Goal: Task Accomplishment & Management: Complete application form

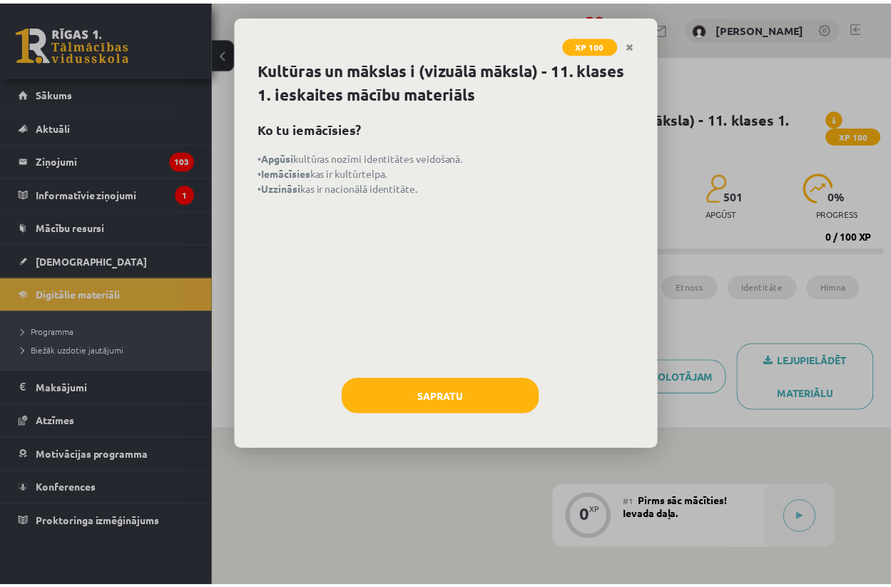
scroll to position [324, 0]
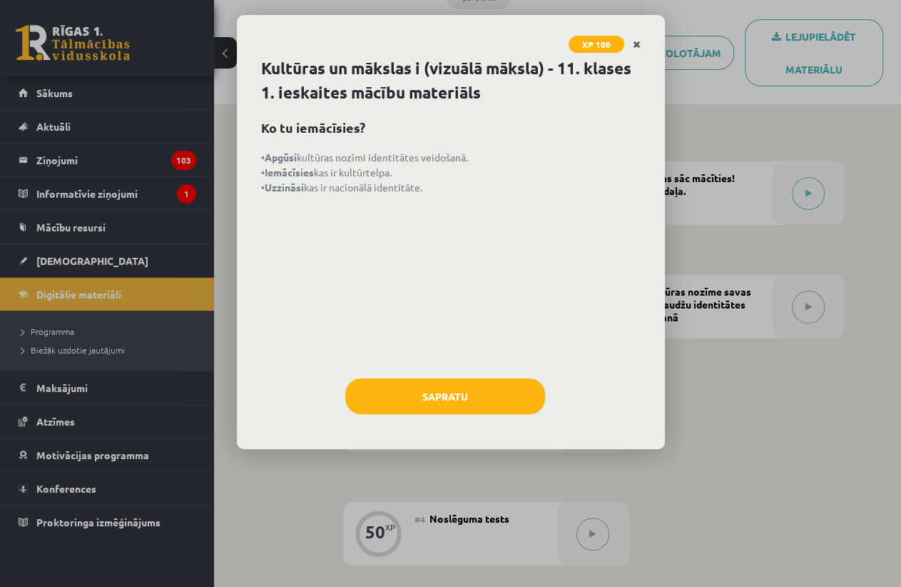
click at [631, 39] on link "Close" at bounding box center [636, 45] width 25 height 28
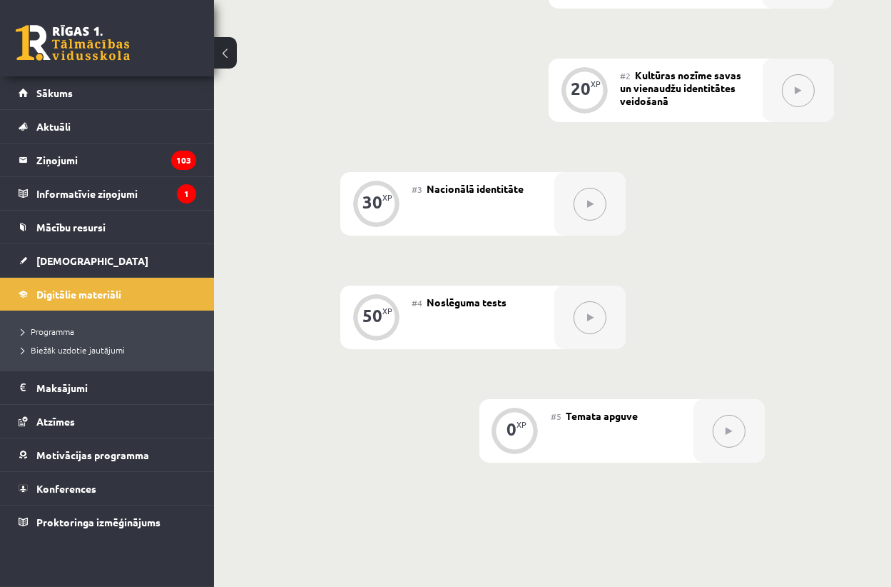
scroll to position [665, 0]
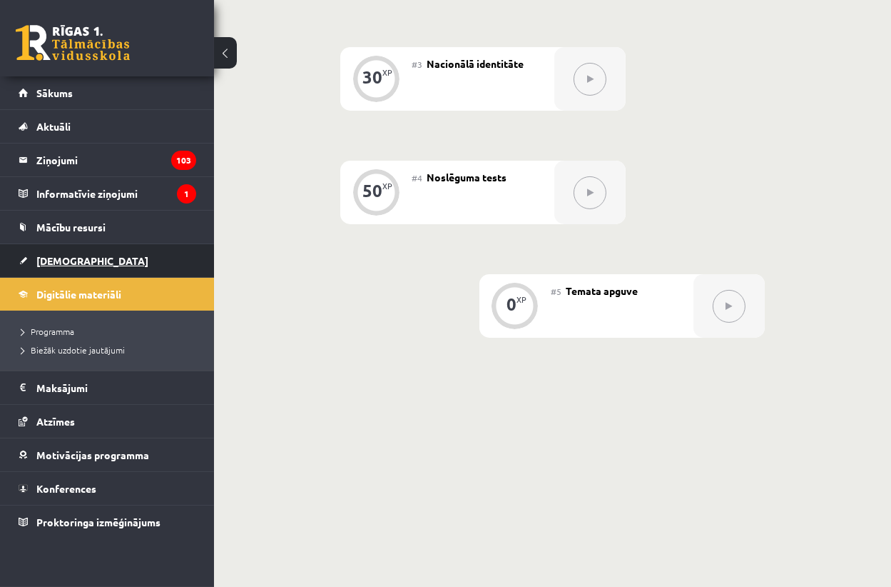
click at [83, 261] on link "[DEMOGRAPHIC_DATA]" at bounding box center [108, 260] width 178 height 33
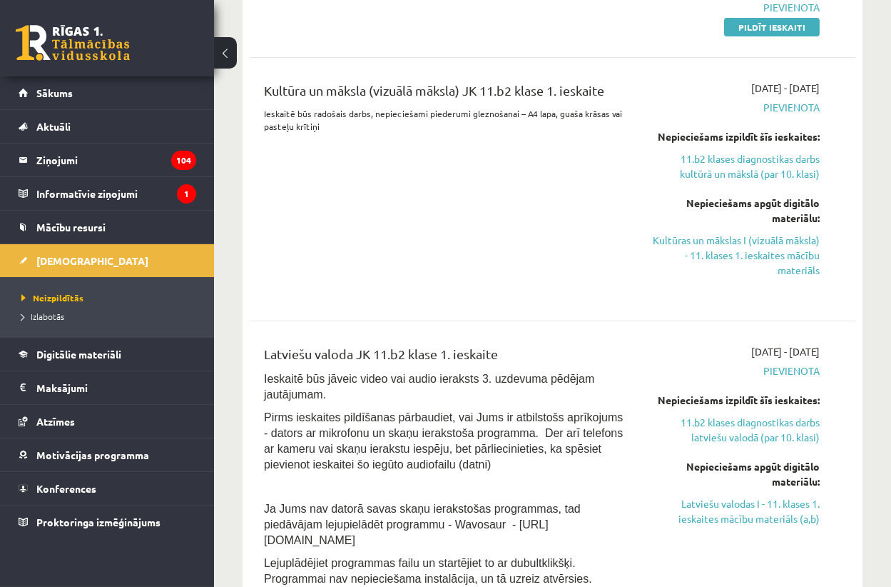
scroll to position [519, 0]
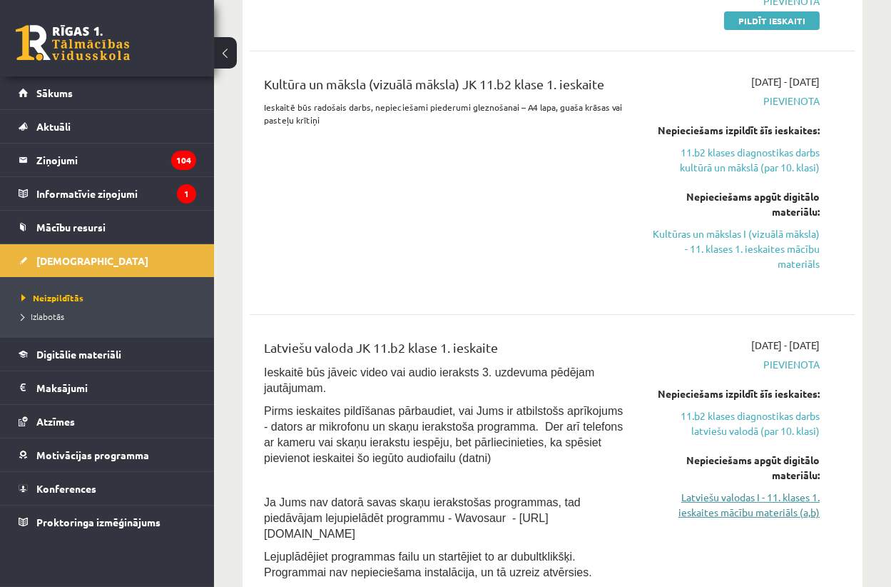
click at [760, 506] on link "Latviešu valodas I - 11. klases 1. ieskaites mācību materiāls (a,b)" at bounding box center [734, 504] width 171 height 30
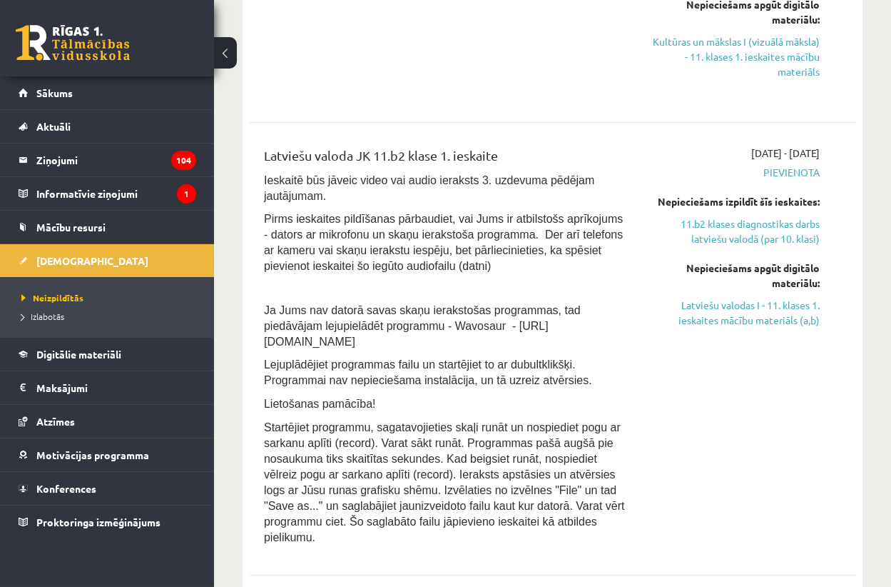
scroll to position [714, 0]
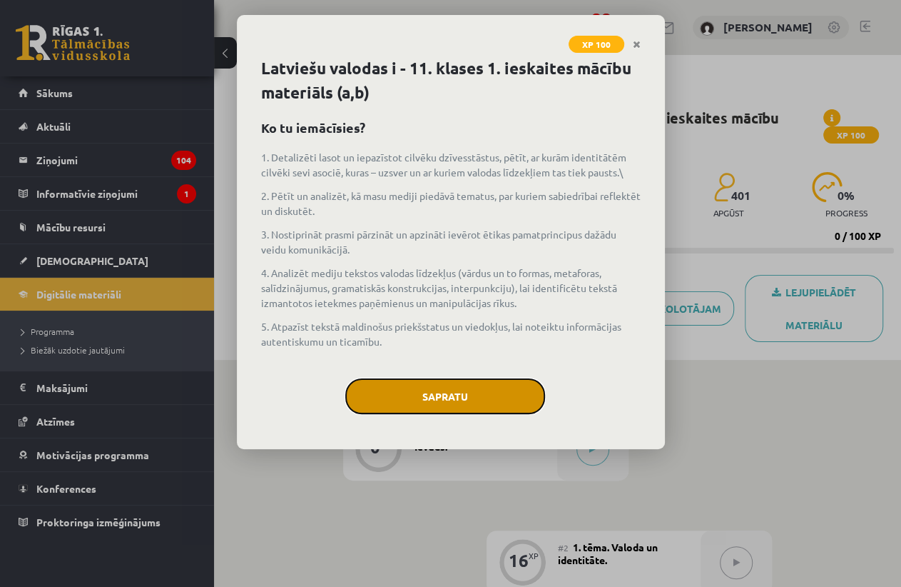
click at [501, 407] on button "Sapratu" at bounding box center [445, 396] width 200 height 36
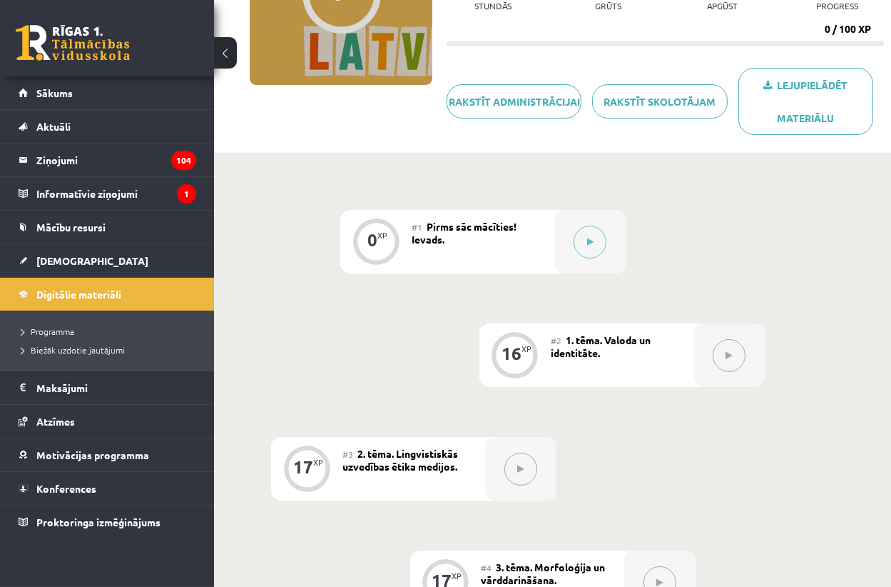
scroll to position [126, 0]
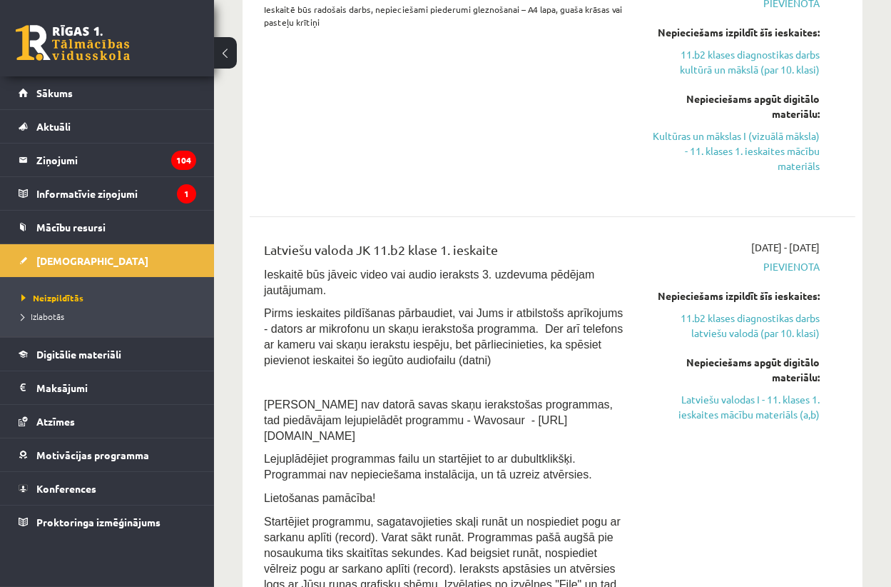
scroll to position [519, 0]
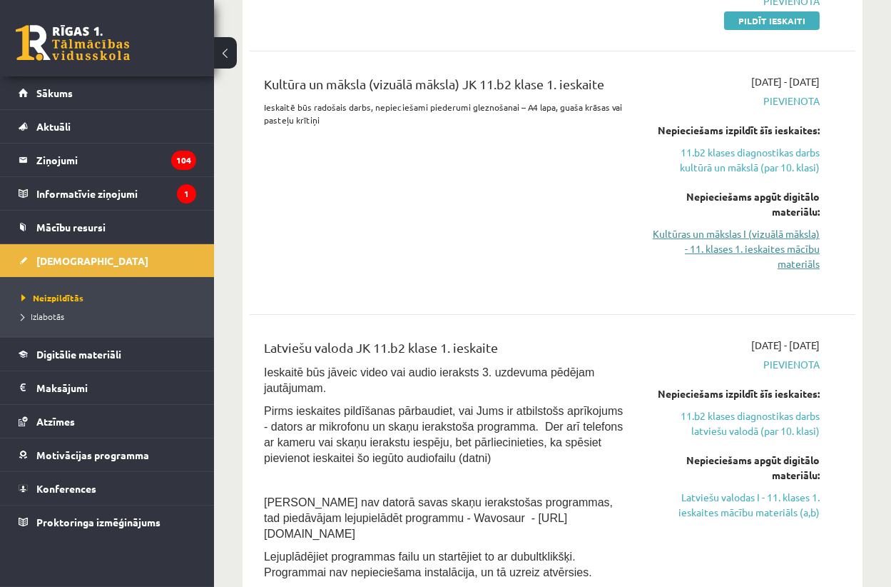
click at [781, 239] on link "Kultūras un mākslas I (vizuālā māksla) - 11. klases 1. ieskaites mācību materiā…" at bounding box center [734, 248] width 171 height 45
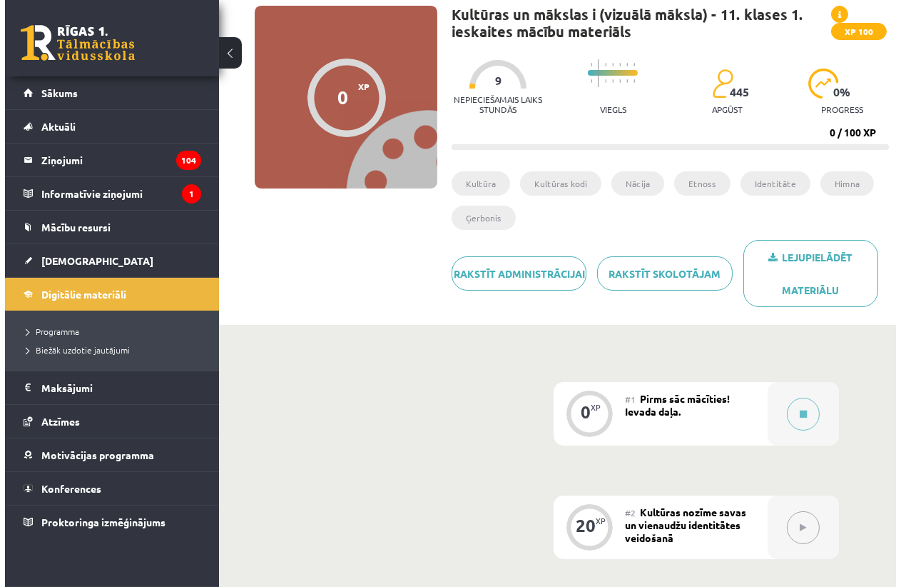
scroll to position [259, 0]
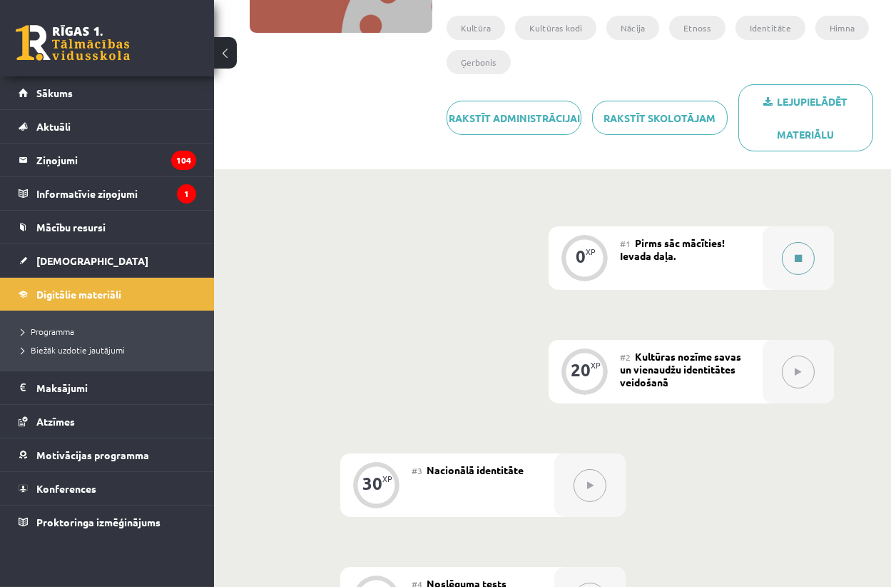
click at [813, 243] on div at bounding box center [798, 258] width 71 height 64
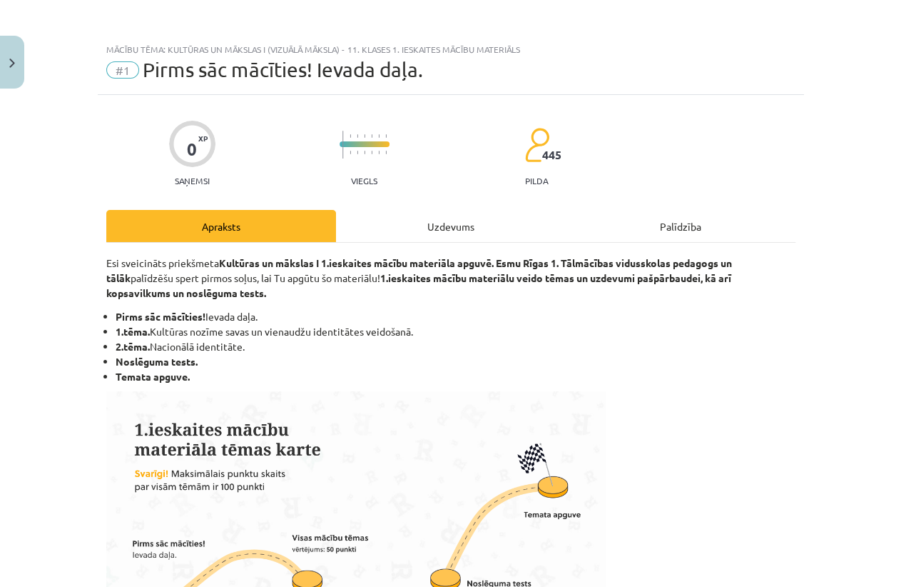
click at [482, 223] on div "Uzdevums" at bounding box center [451, 226] width 230 height 32
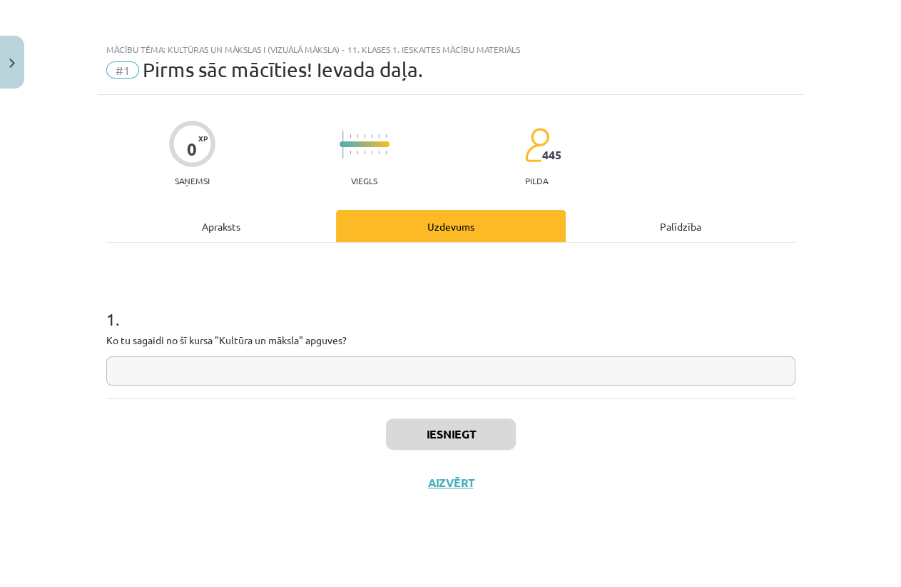
click at [355, 365] on input "text" at bounding box center [450, 370] width 689 height 29
type input "**********"
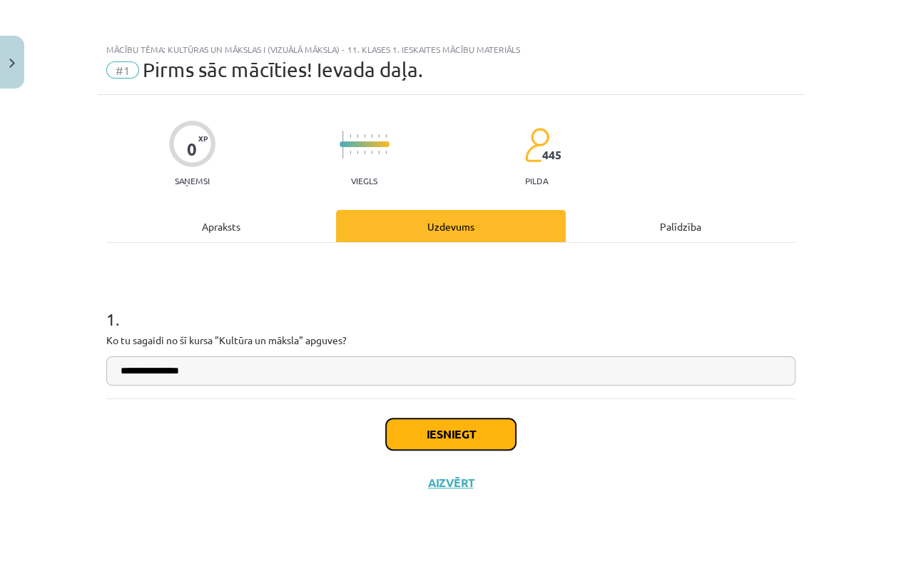
click at [432, 431] on button "Iesniegt" at bounding box center [451, 433] width 130 height 31
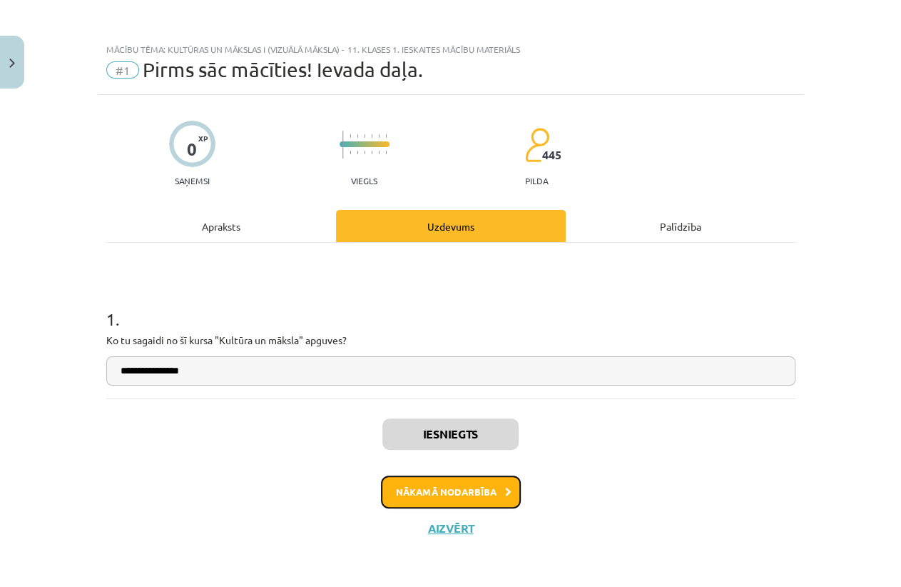
click at [480, 487] on button "Nākamā nodarbība" at bounding box center [451, 491] width 140 height 33
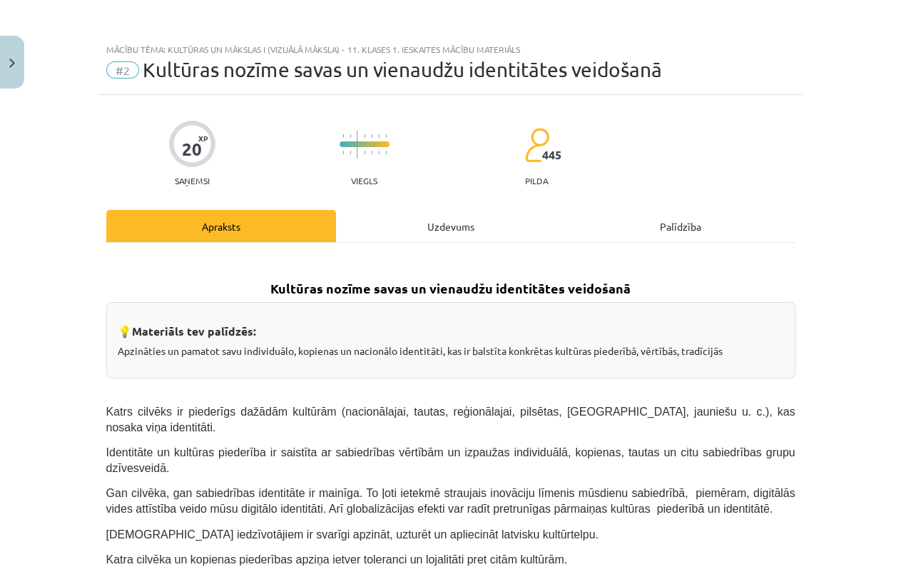
scroll to position [0, 0]
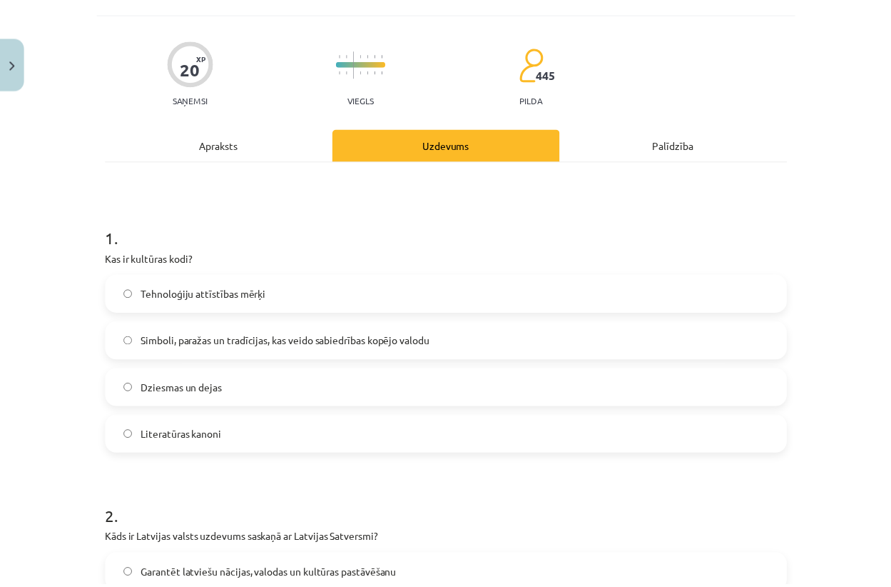
scroll to position [36, 0]
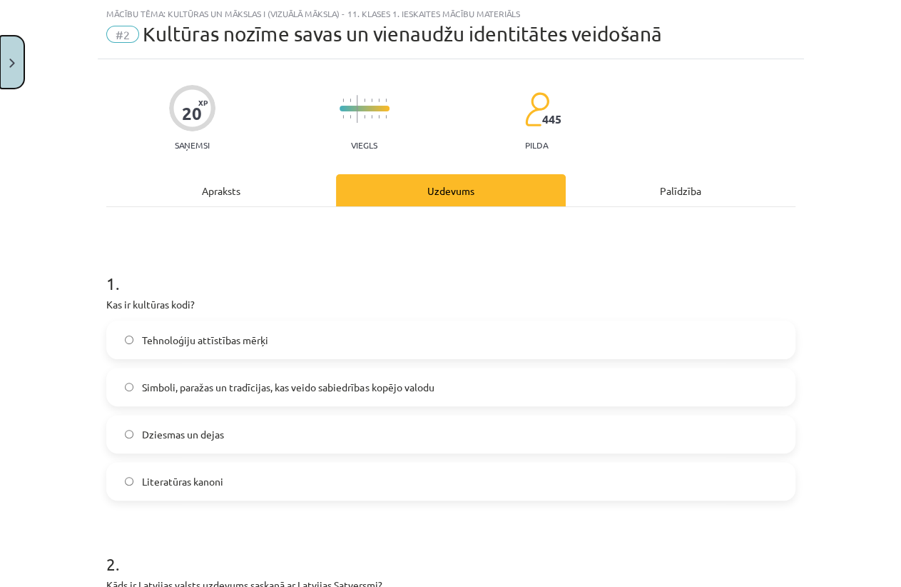
click at [12, 51] on button "Close" at bounding box center [12, 62] width 24 height 53
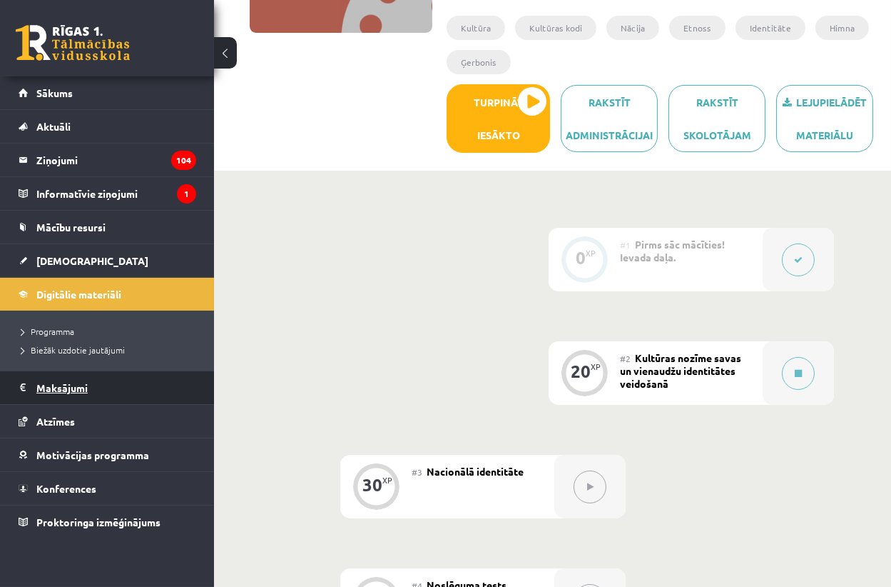
click at [90, 390] on legend "Maksājumi 0" at bounding box center [116, 387] width 160 height 33
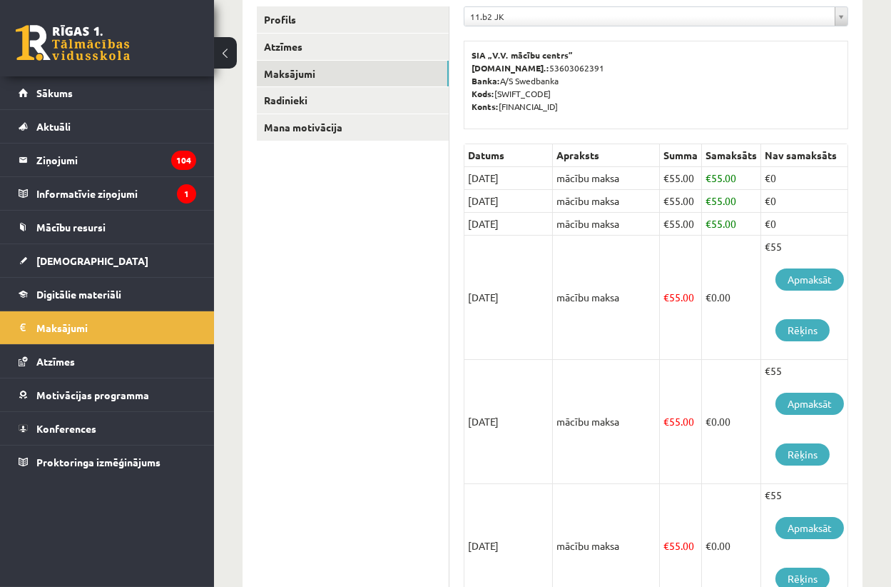
scroll to position [259, 0]
